Goal: Navigation & Orientation: Find specific page/section

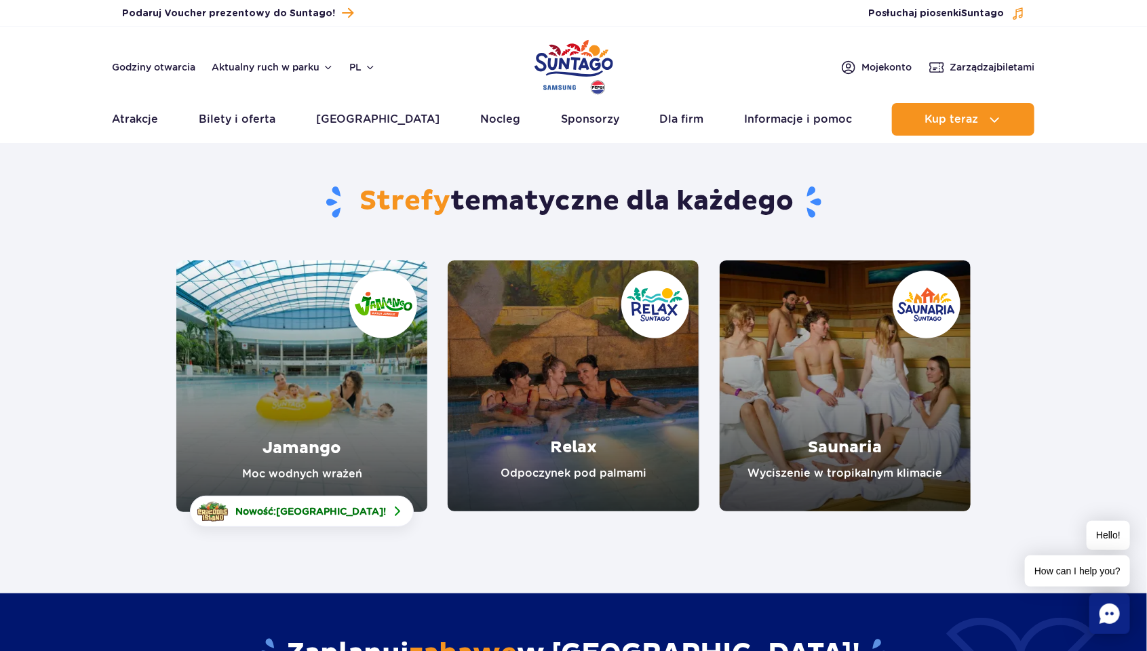
click at [631, 376] on link "Relax" at bounding box center [573, 385] width 251 height 251
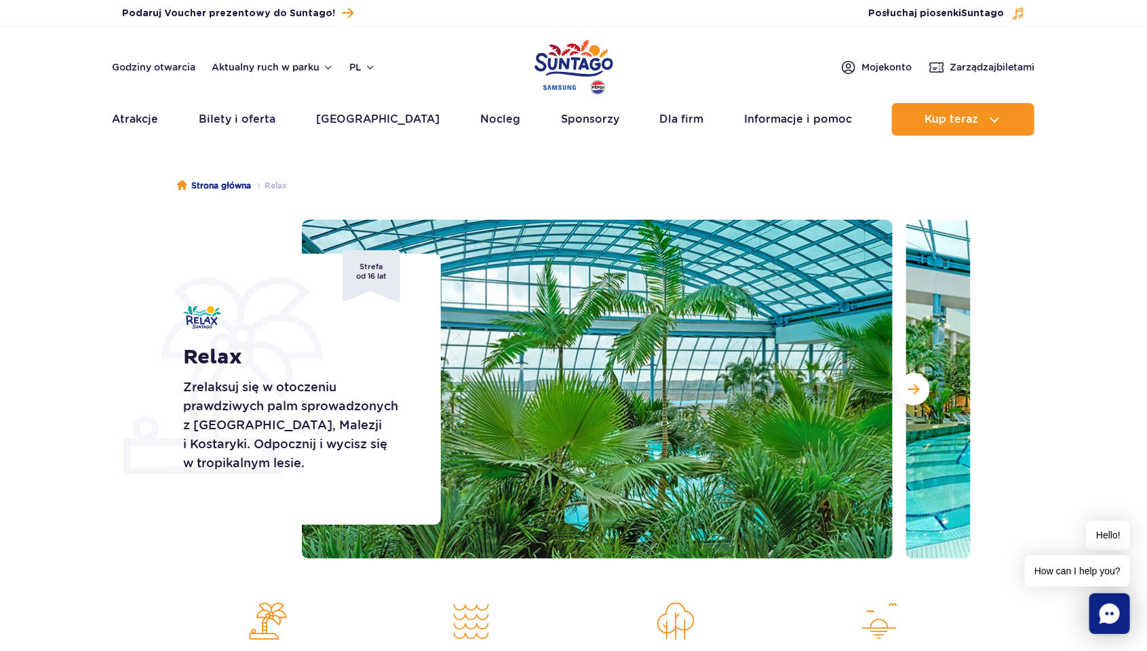
click at [911, 389] on span "Następny slajd" at bounding box center [914, 389] width 12 height 12
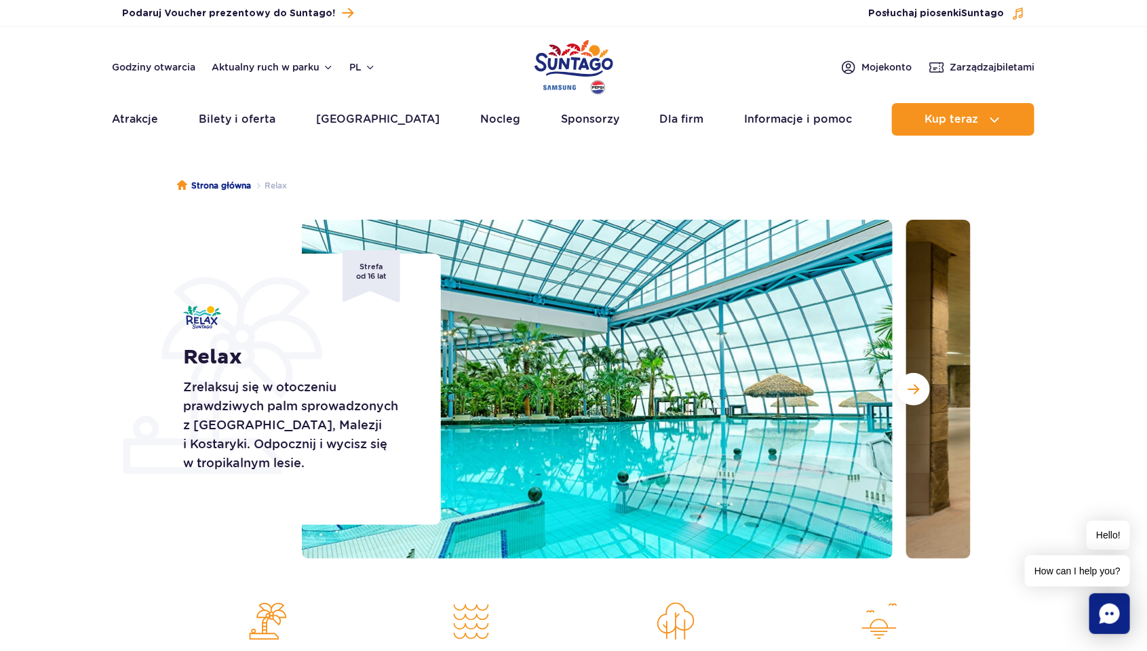
click at [915, 386] on span "Następny slajd" at bounding box center [914, 389] width 12 height 12
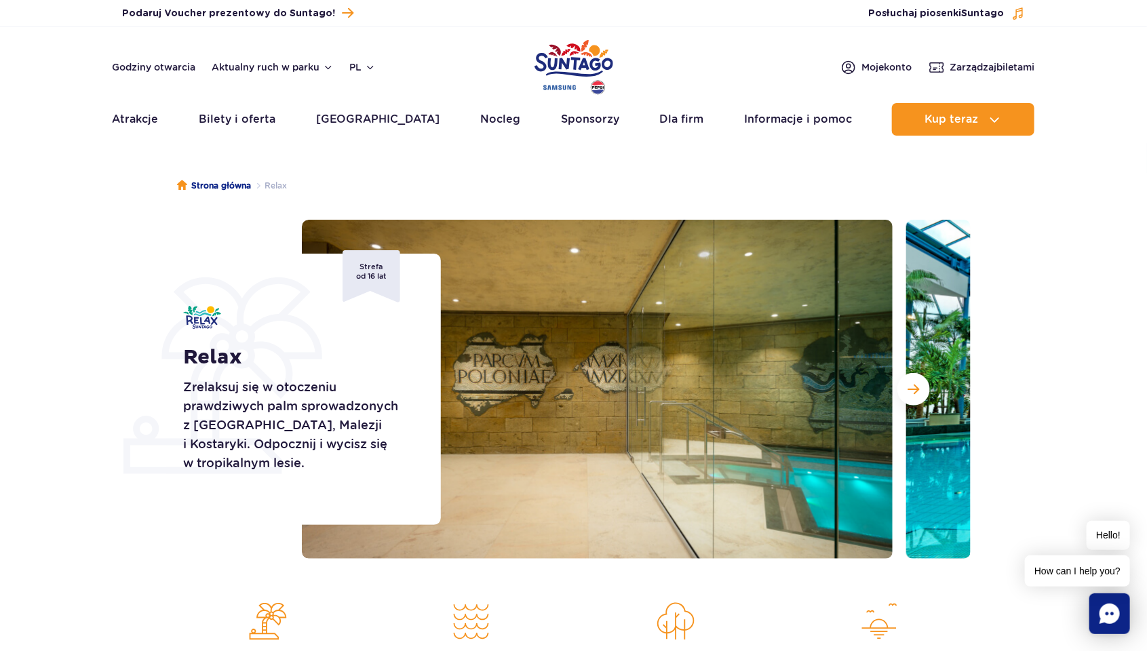
click at [915, 386] on span "Następny slajd" at bounding box center [914, 389] width 12 height 12
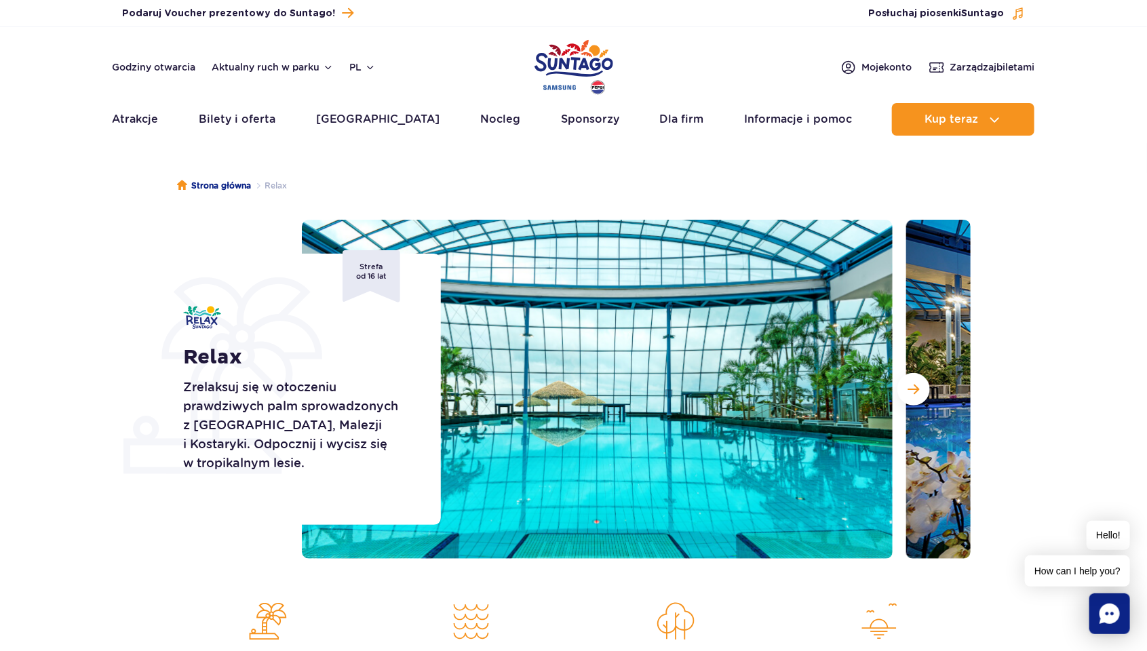
click at [915, 386] on span "Następny slajd" at bounding box center [914, 389] width 12 height 12
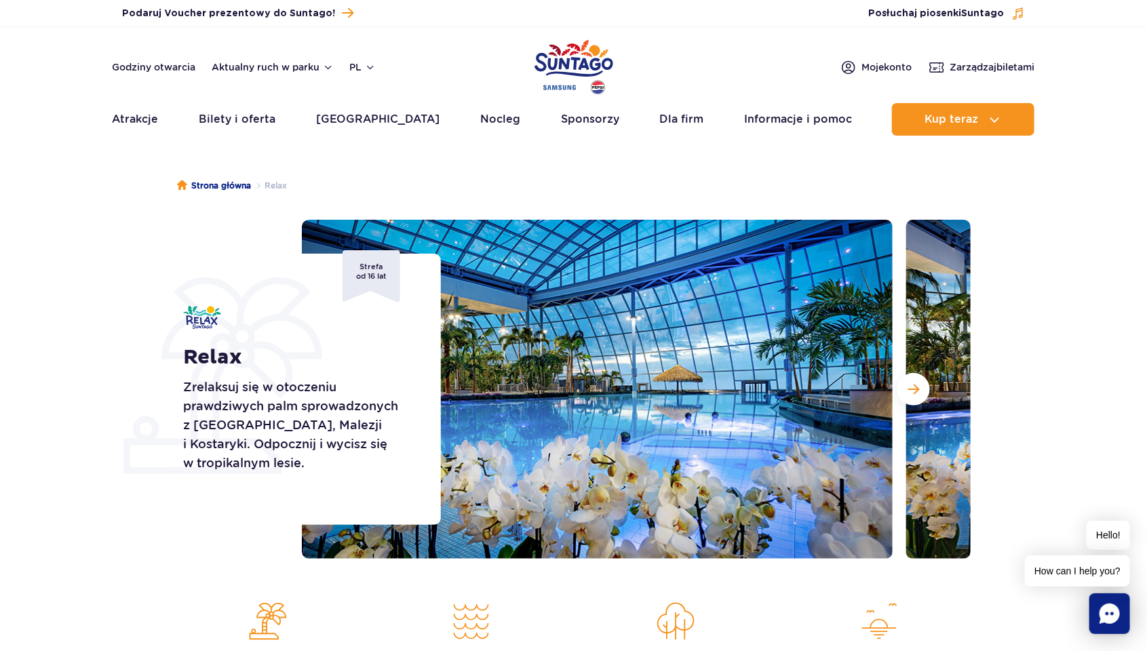
click at [915, 386] on span "Następny slajd" at bounding box center [914, 389] width 12 height 12
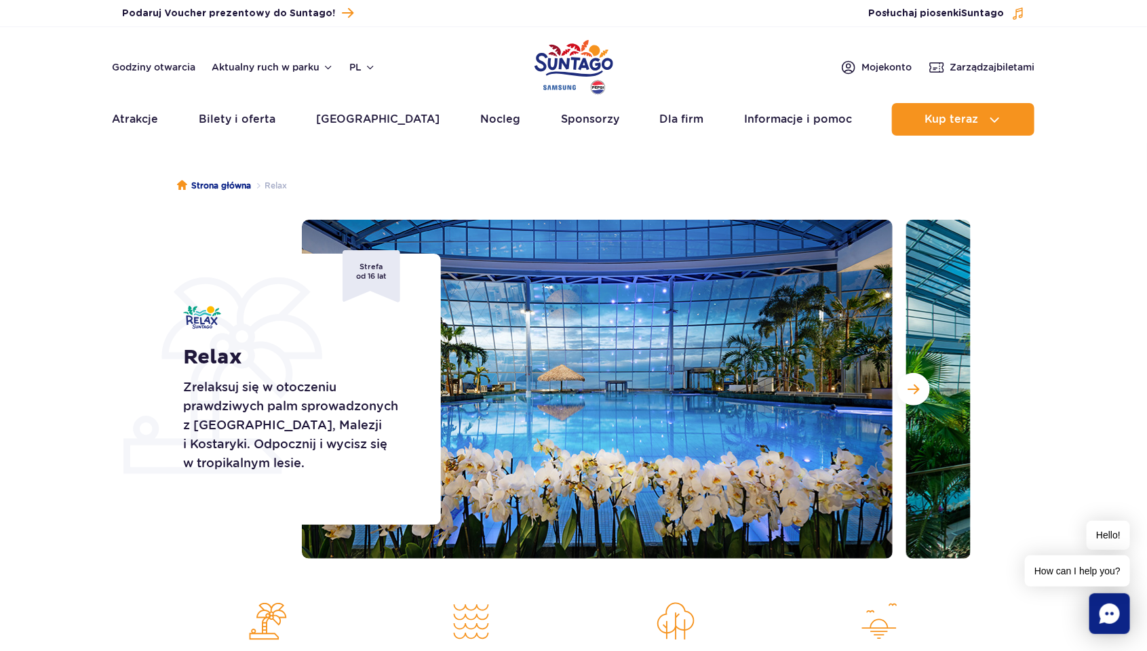
click at [915, 386] on span "Następny slajd" at bounding box center [914, 389] width 12 height 12
click at [148, 121] on link "Atrakcje" at bounding box center [136, 119] width 46 height 33
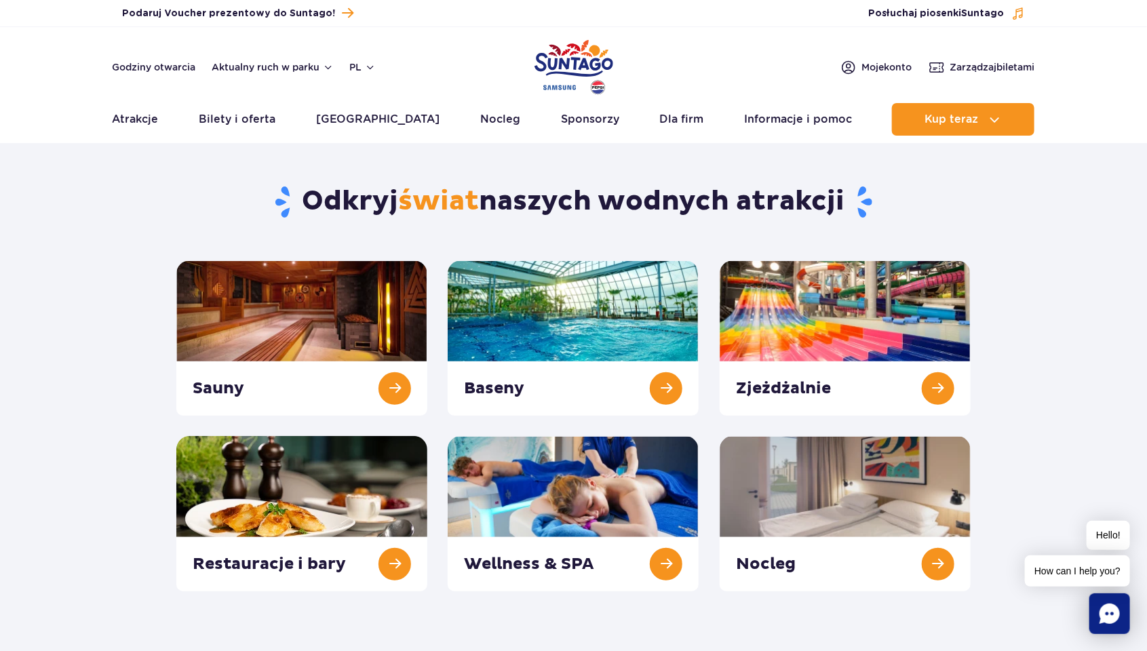
click at [536, 276] on link at bounding box center [573, 337] width 251 height 155
